Goal: Communication & Community: Answer question/provide support

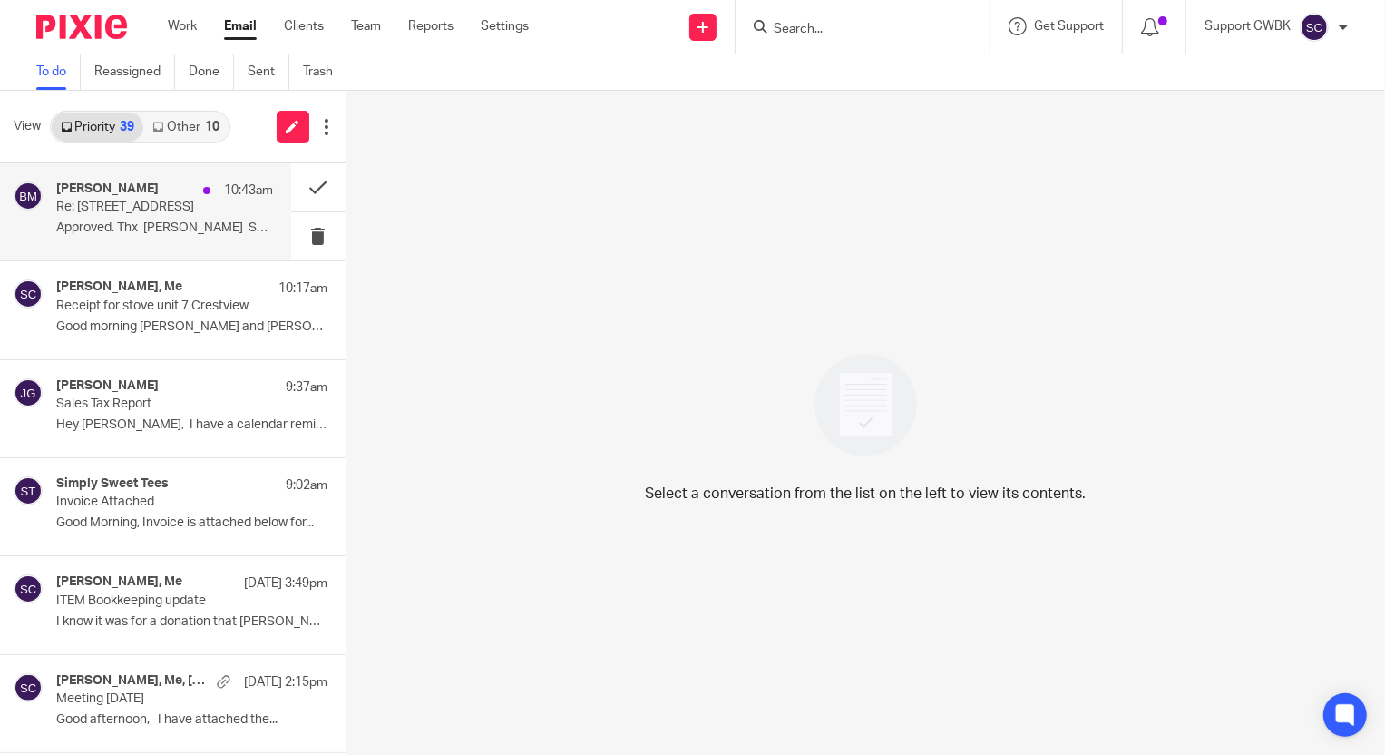
click at [81, 221] on p "Approved. Thx Baran Sent from my..." at bounding box center [164, 227] width 217 height 15
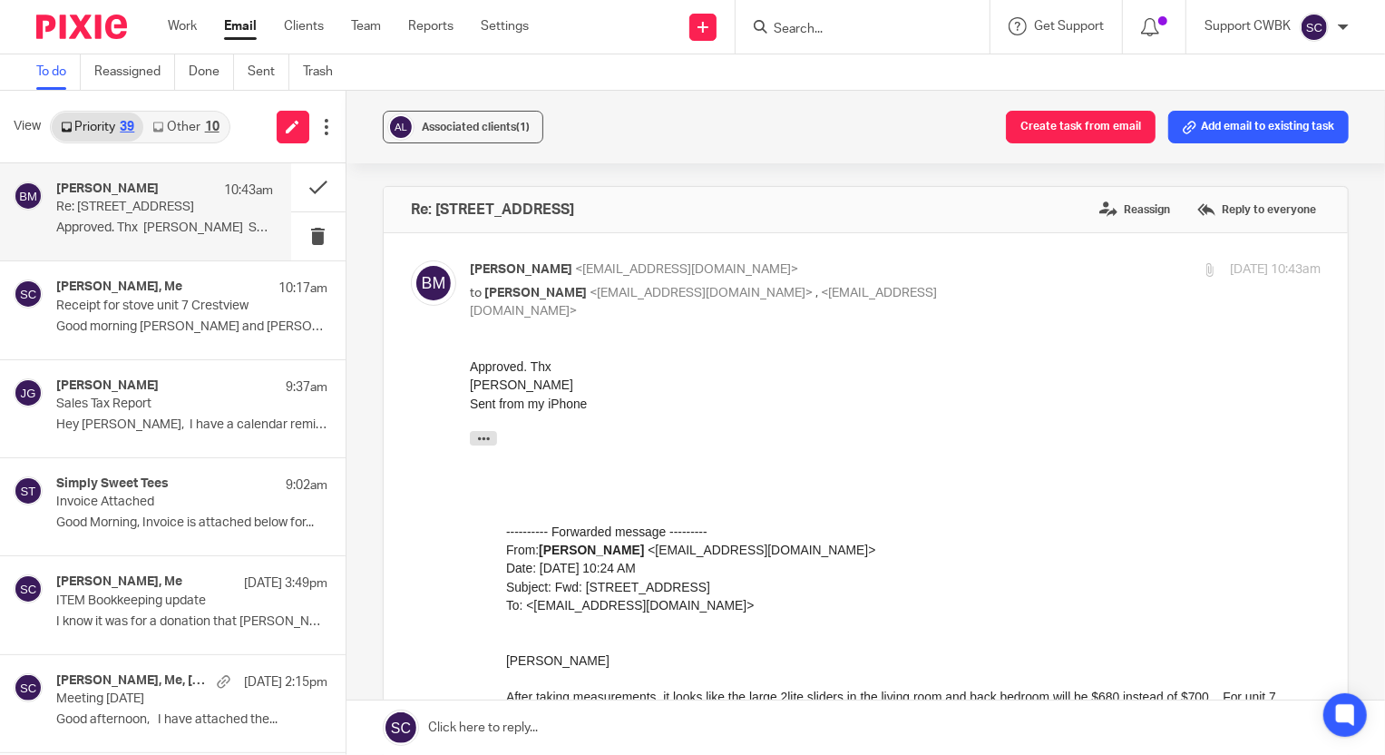
click at [181, 137] on link "Other 10" at bounding box center [185, 126] width 84 height 29
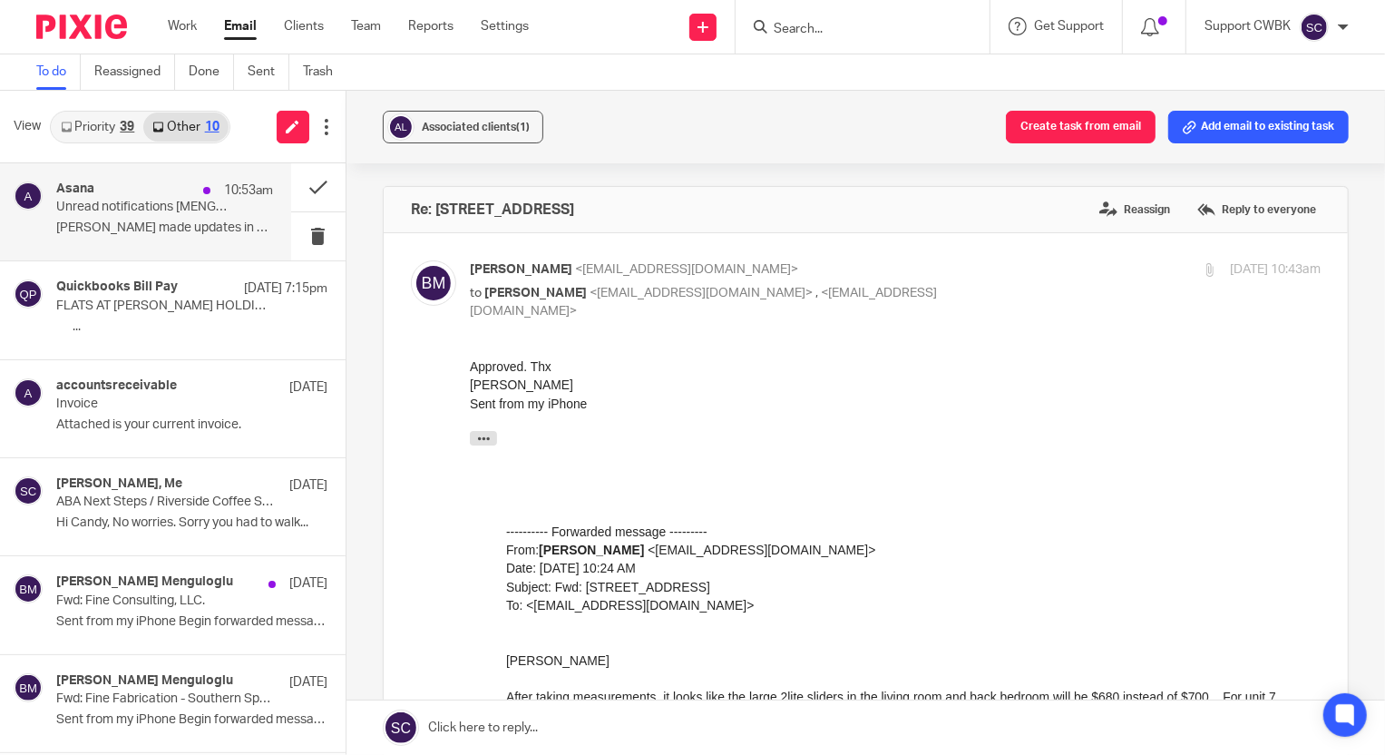
click at [123, 206] on p "Unread notifications [MENGTORUN]" at bounding box center [142, 207] width 173 height 15
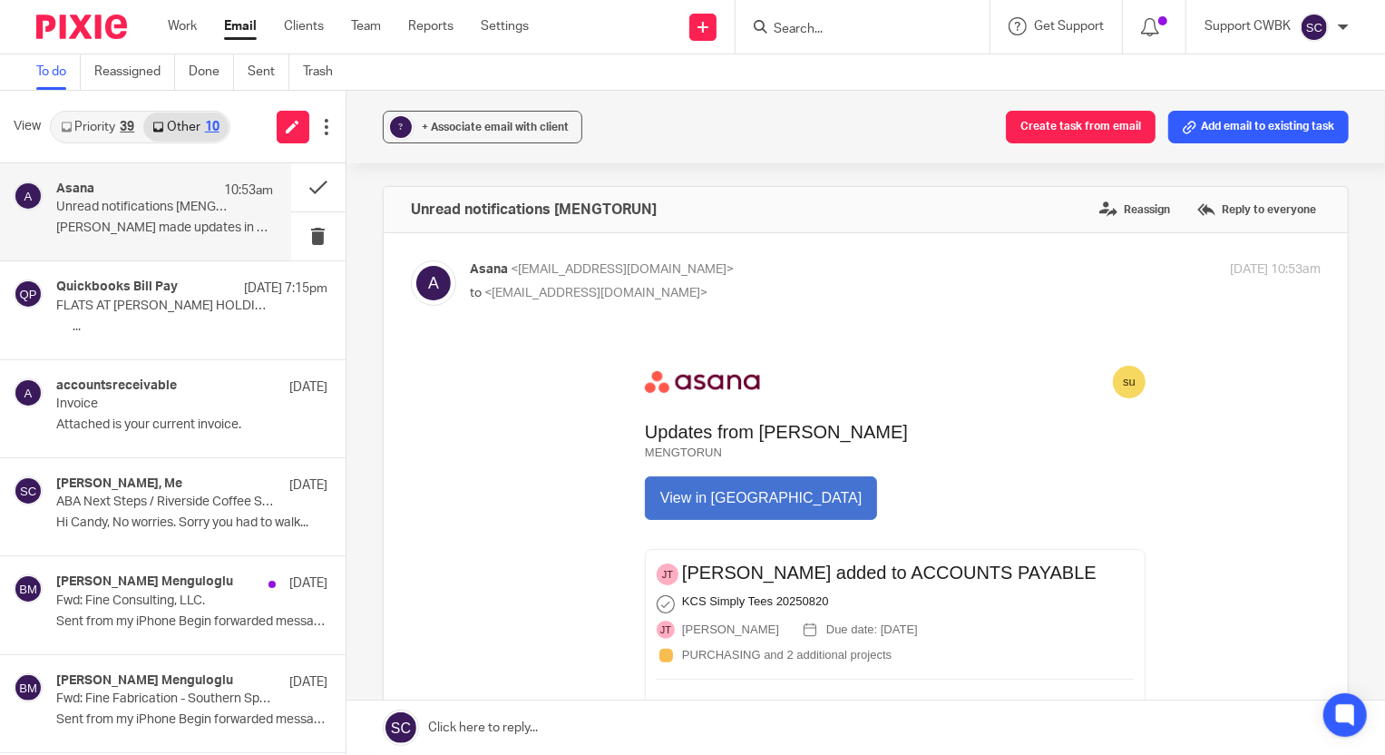
scroll to position [82, 0]
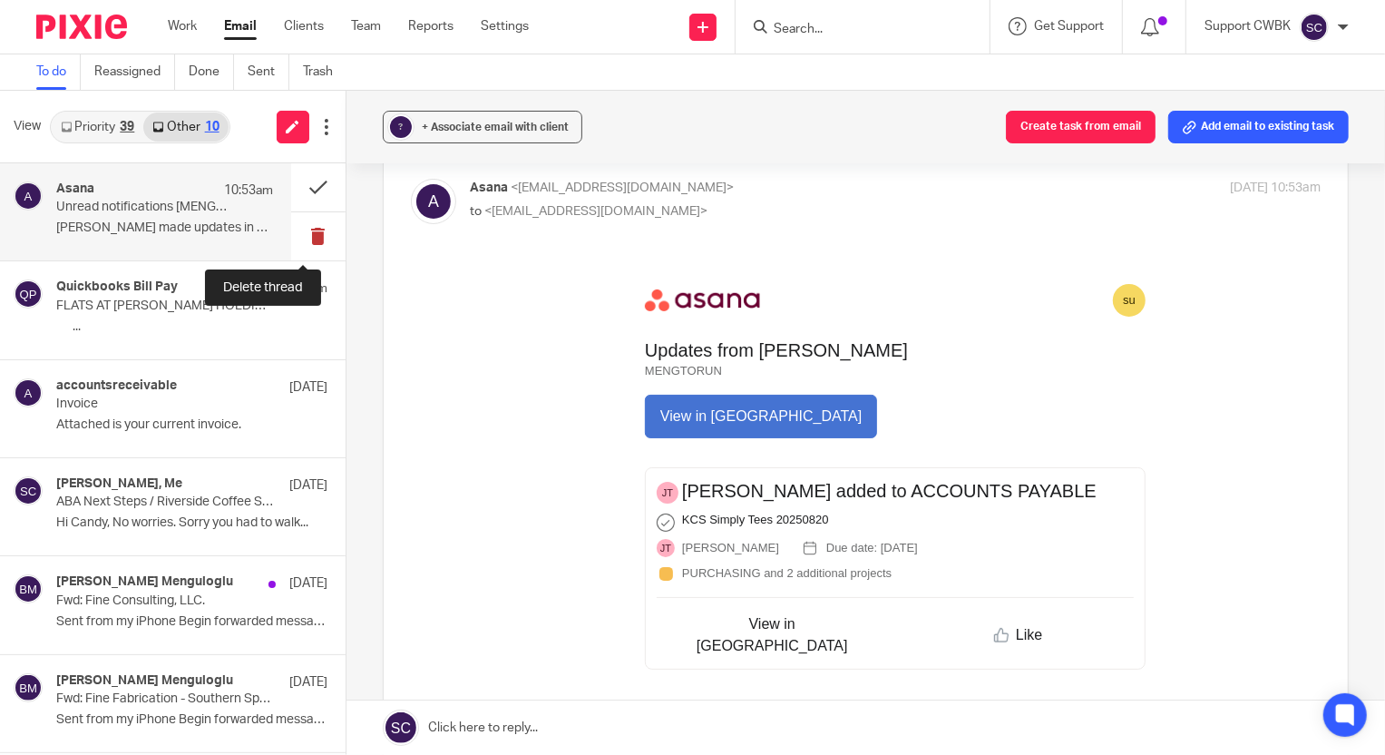
click at [303, 236] on button at bounding box center [318, 236] width 54 height 48
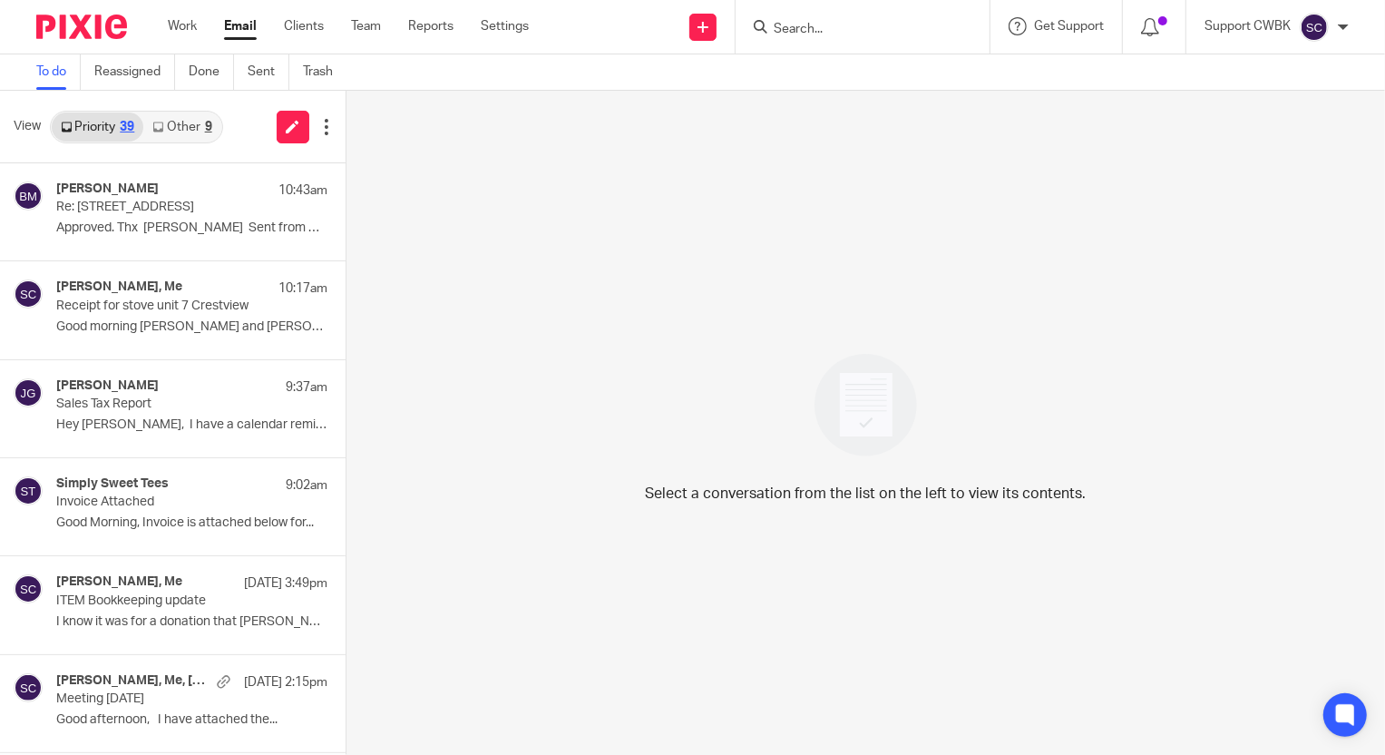
click at [184, 132] on link "Other 9" at bounding box center [181, 126] width 77 height 29
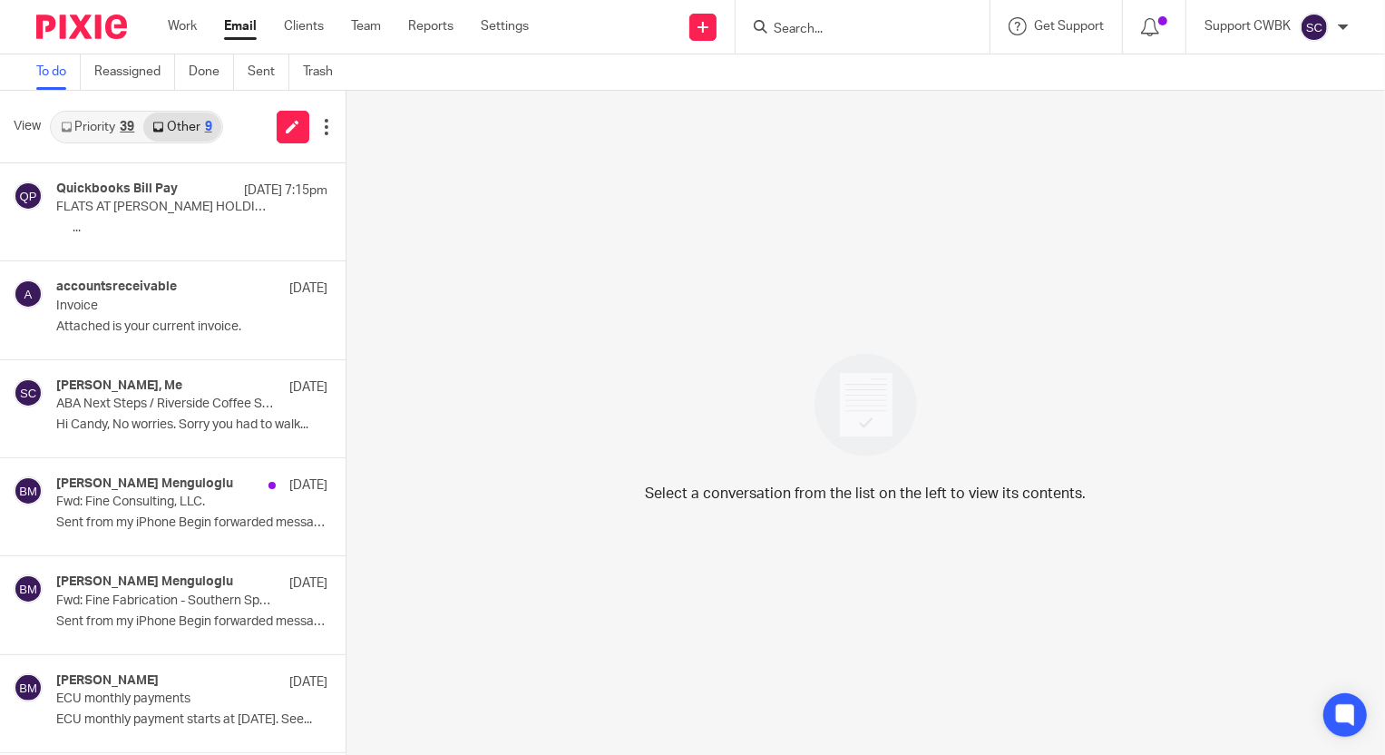
click at [103, 133] on link "Priority 39" at bounding box center [98, 126] width 92 height 29
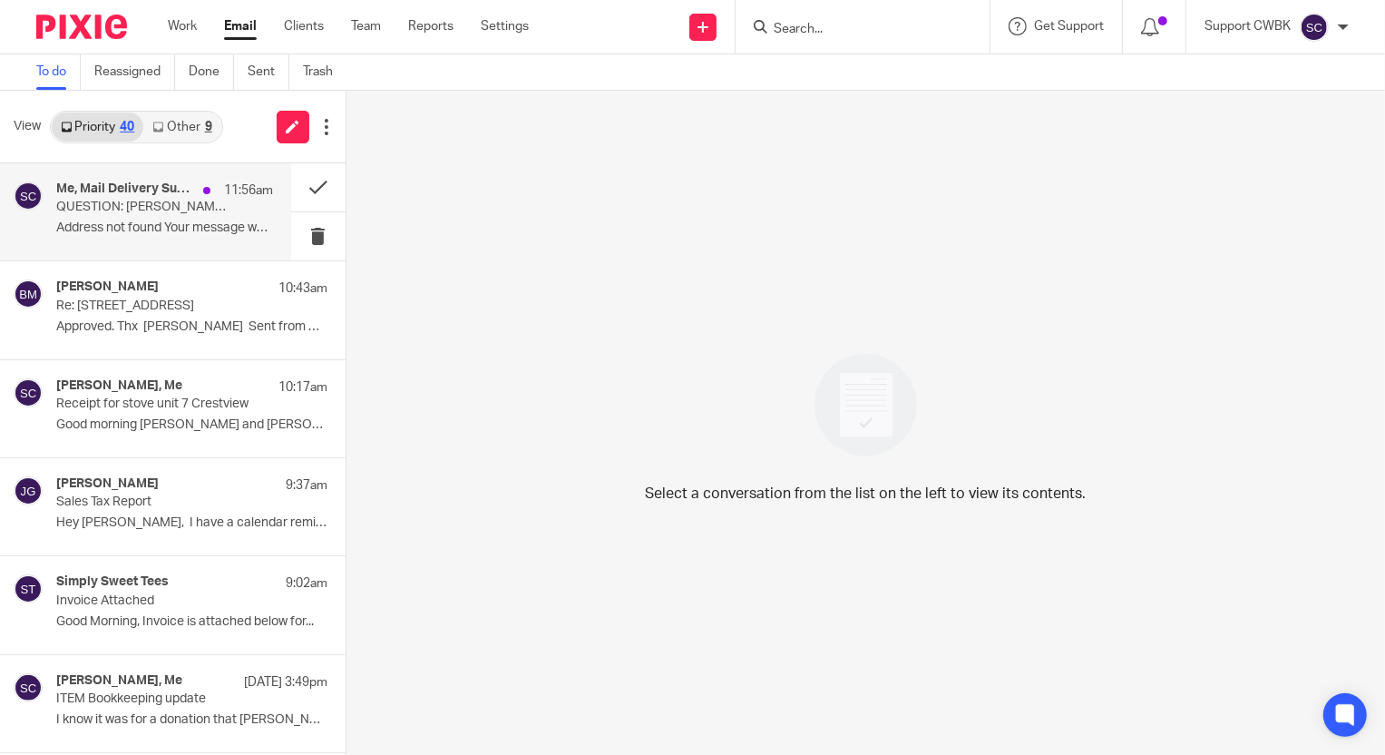
click at [87, 201] on p "QUESTION: Scheel Savings Account Question" at bounding box center [142, 207] width 173 height 15
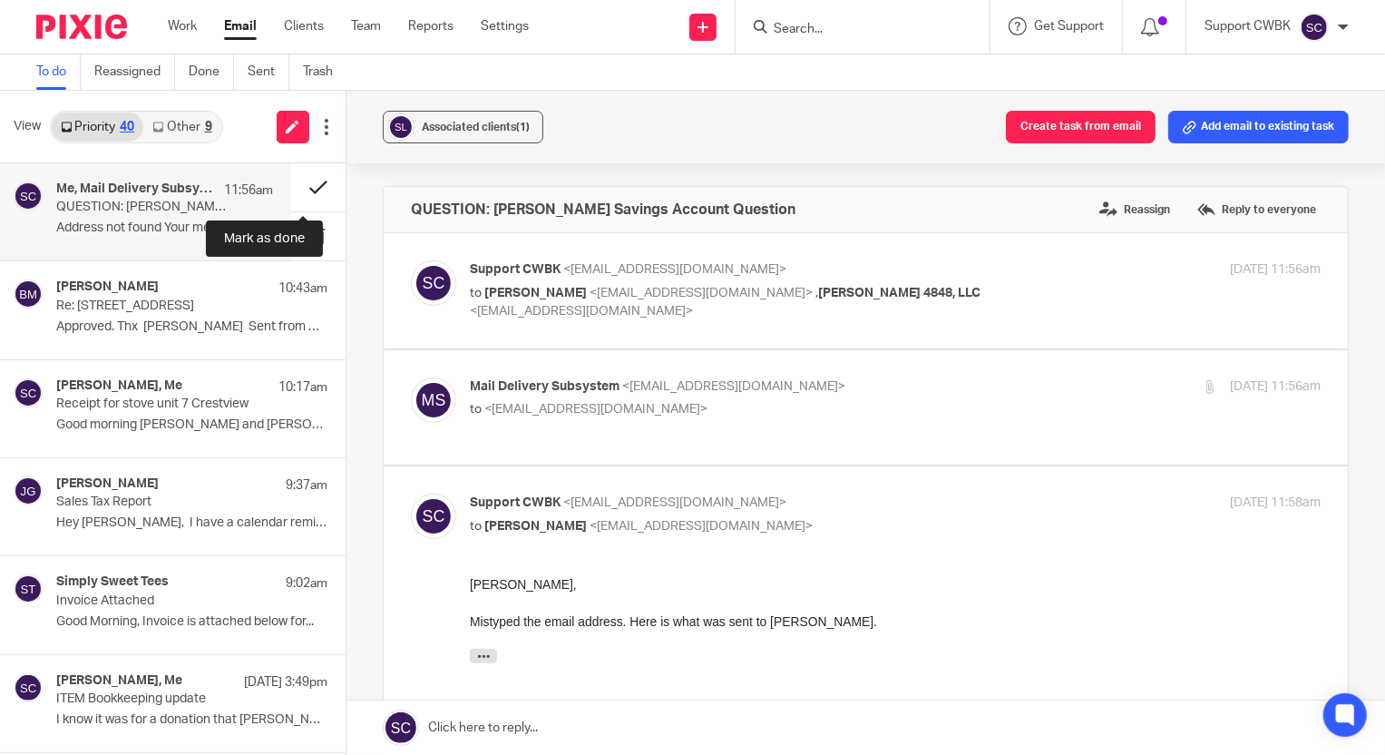
click at [299, 191] on button at bounding box center [318, 187] width 54 height 48
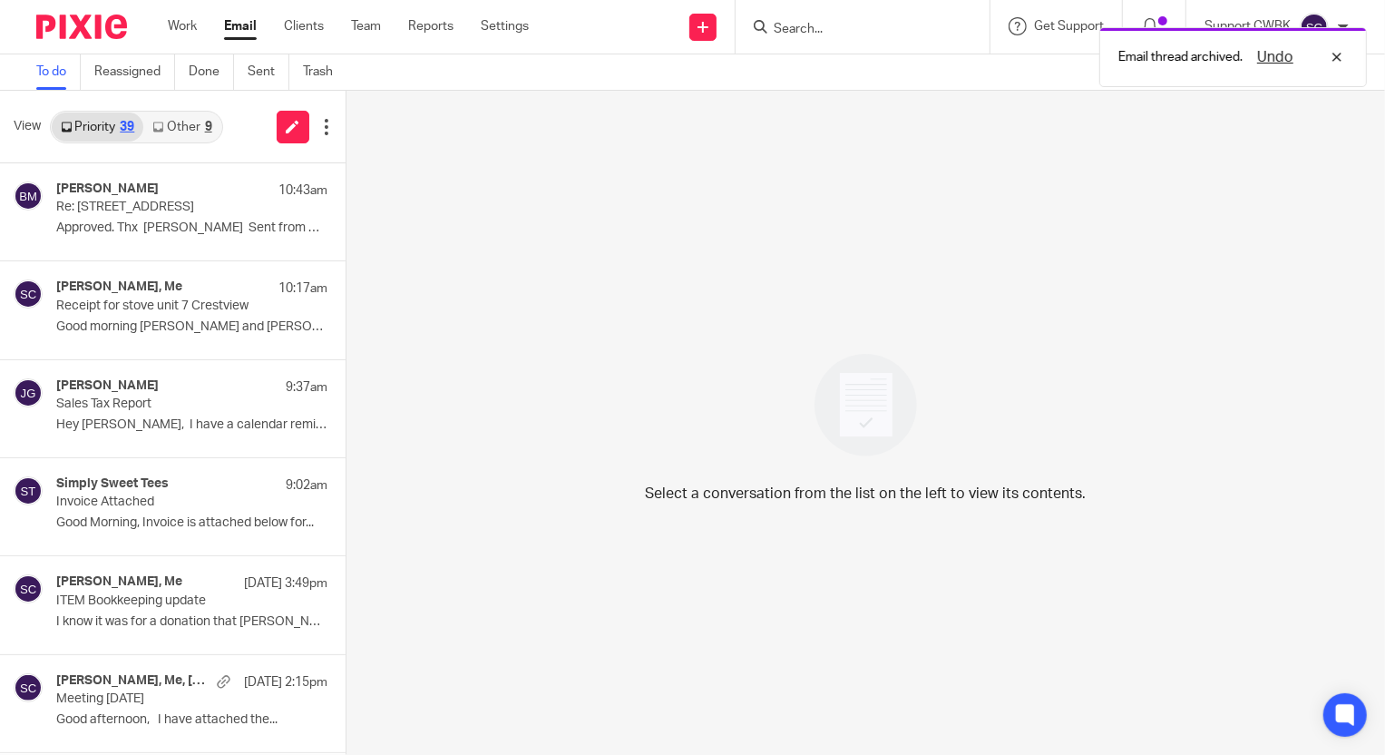
click at [174, 129] on link "Other 9" at bounding box center [181, 126] width 77 height 29
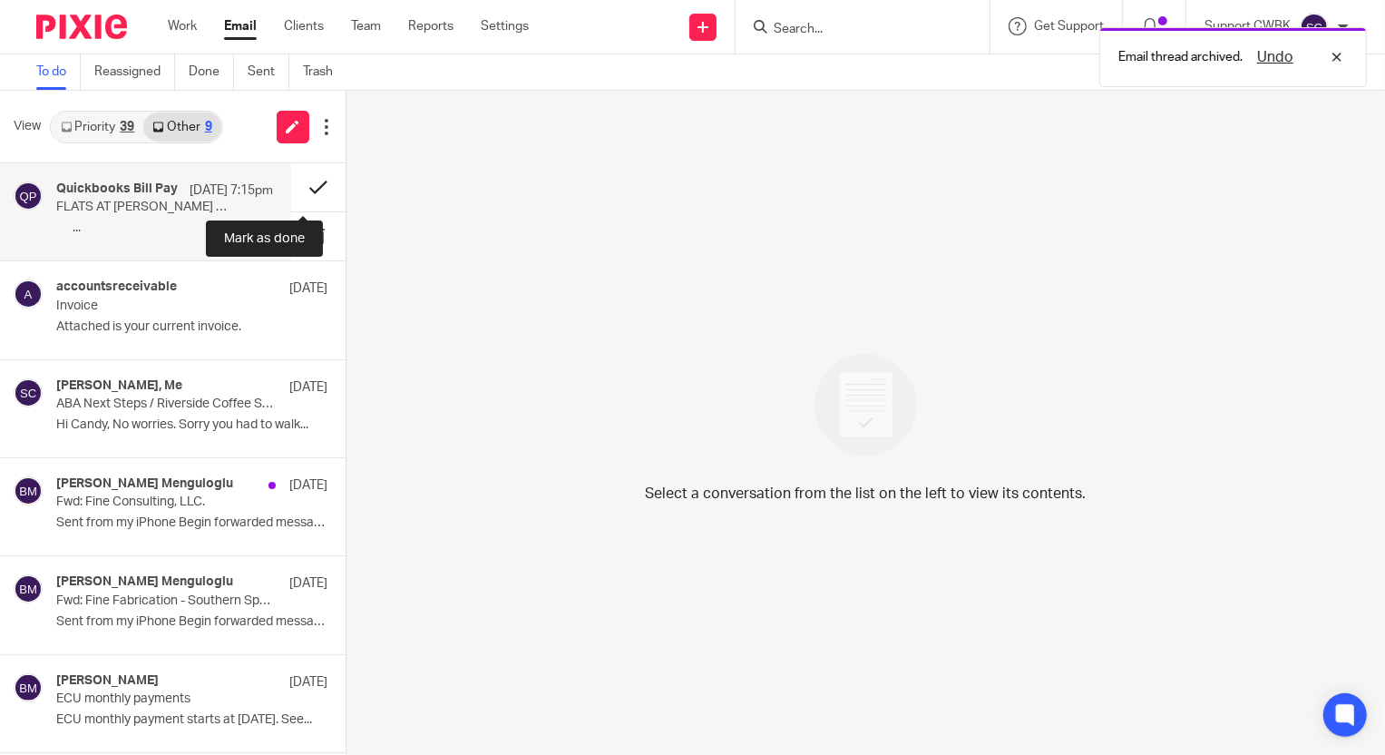
click at [303, 184] on button at bounding box center [318, 187] width 54 height 48
